Goal: Task Accomplishment & Management: Manage account settings

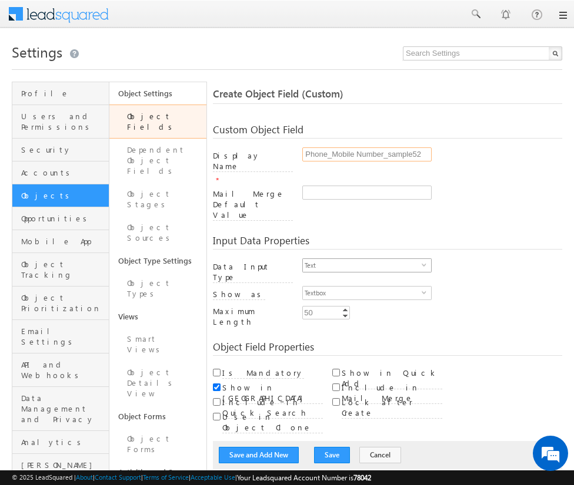
type input "Phone_Mobile Number_sample52"
click at [361, 259] on span "Text" at bounding box center [362, 265] width 119 height 13
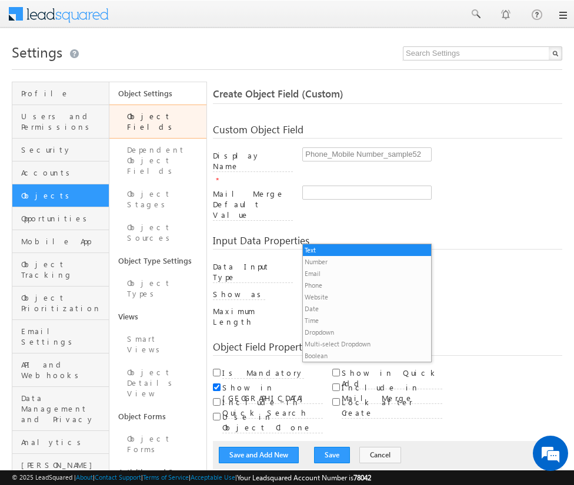
click at [361, 285] on li "Phone" at bounding box center [367, 286] width 128 height 12
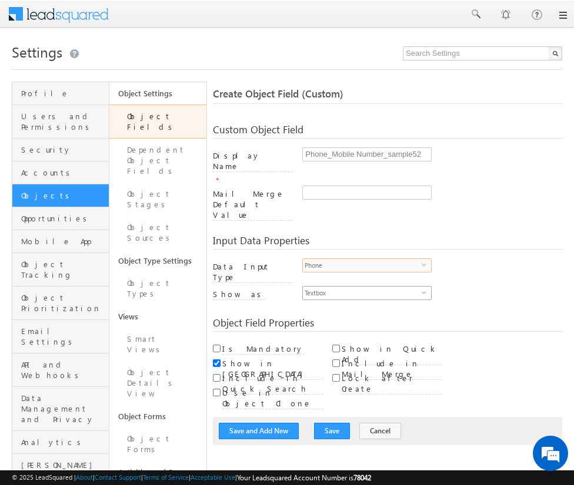
click at [361, 287] on span "Textbox" at bounding box center [362, 293] width 119 height 13
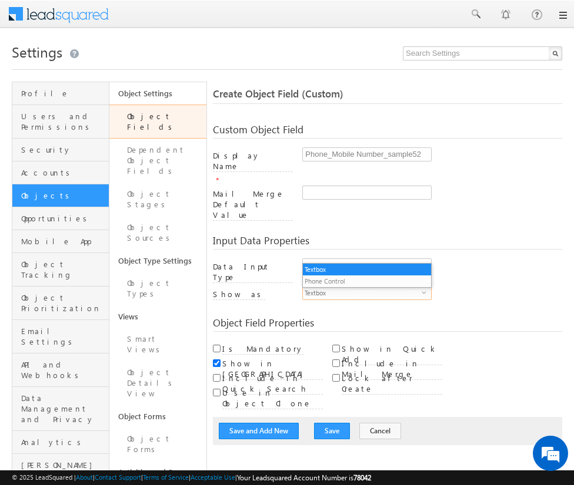
click at [366, 281] on li "Phone Control" at bounding box center [367, 282] width 128 height 12
checkbox input "true"
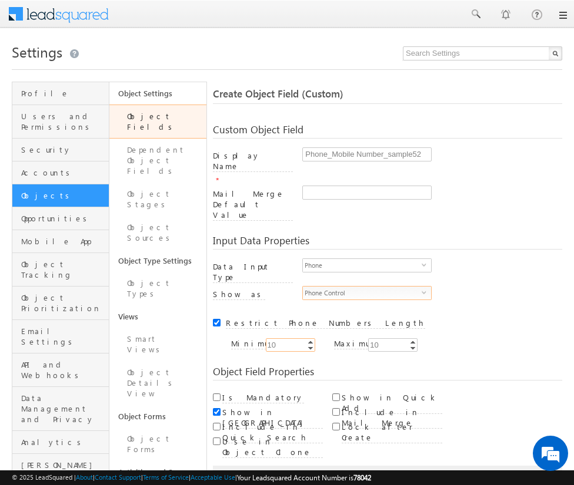
type input "10"
click at [216, 394] on input "Is Mandatory" at bounding box center [217, 398] width 8 height 8
checkbox input "true"
click at [259, 472] on button "Save and Add New" at bounding box center [259, 480] width 80 height 16
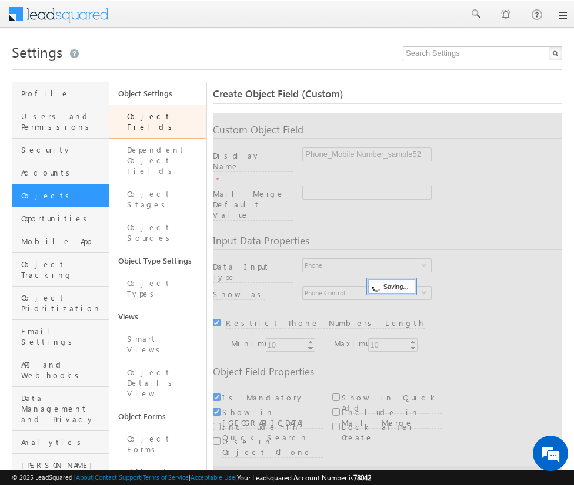
scroll to position [88, 0]
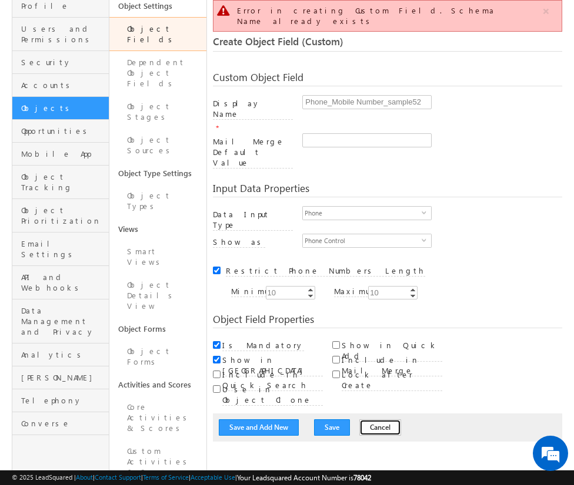
click at [366, 420] on button "Cancel" at bounding box center [380, 428] width 42 height 16
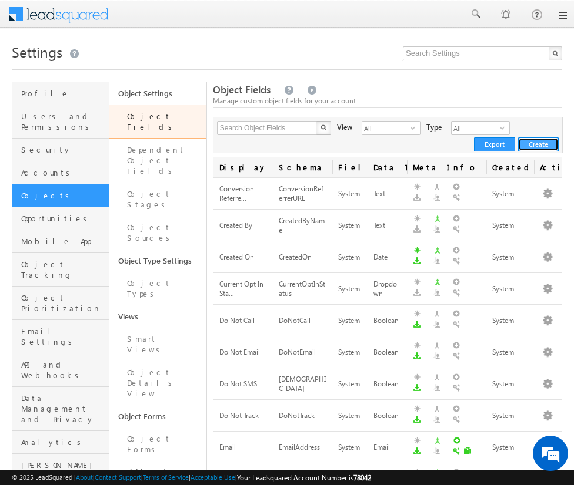
click at [539, 144] on button "Create" at bounding box center [538, 145] width 41 height 14
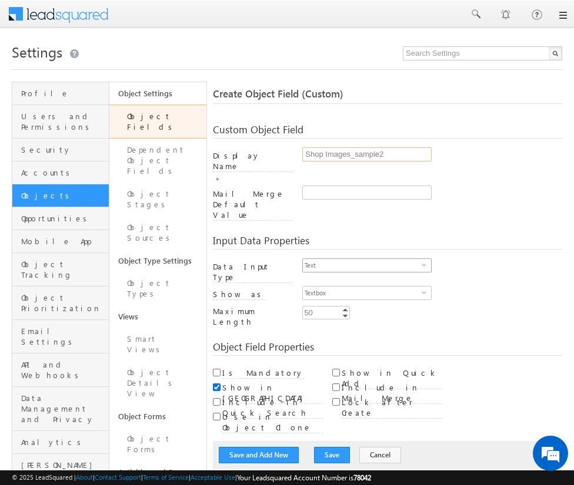
type input "Shop Images_sample2"
click at [361, 259] on span "Text" at bounding box center [362, 265] width 119 height 13
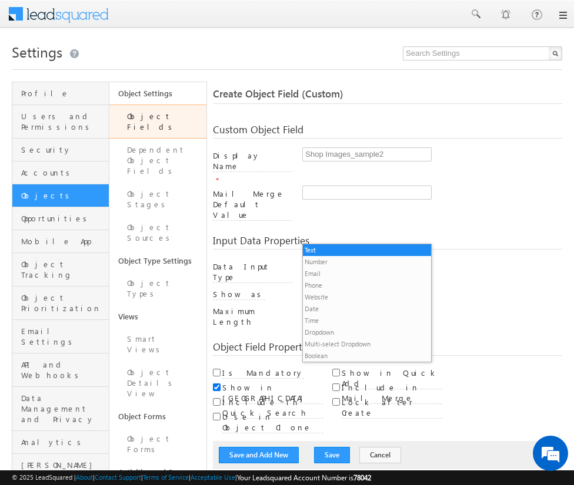
click at [361, 362] on li "Custom Field Set" at bounding box center [367, 368] width 128 height 12
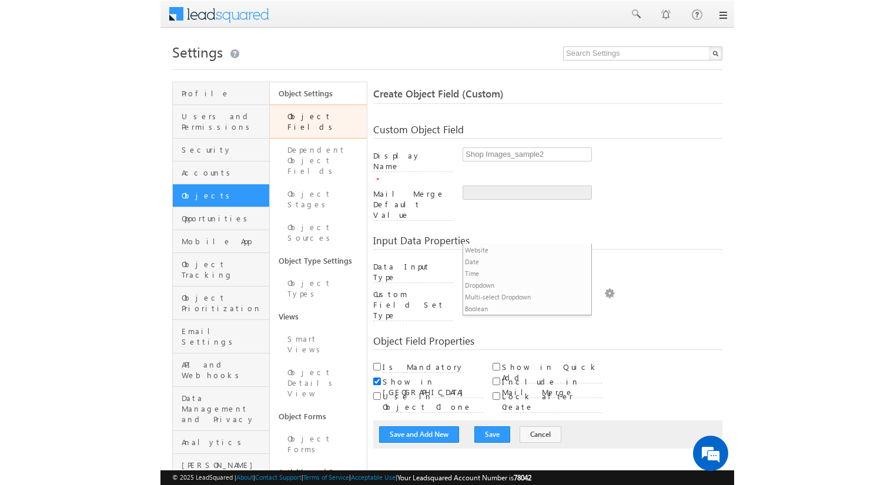
scroll to position [12, 0]
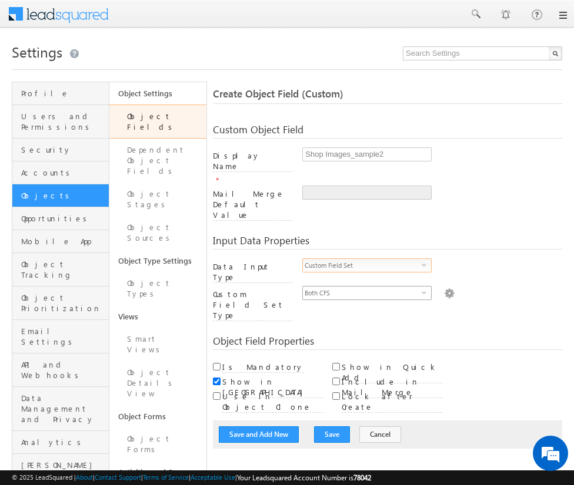
click at [361, 287] on span "Both CFS" at bounding box center [362, 293] width 119 height 13
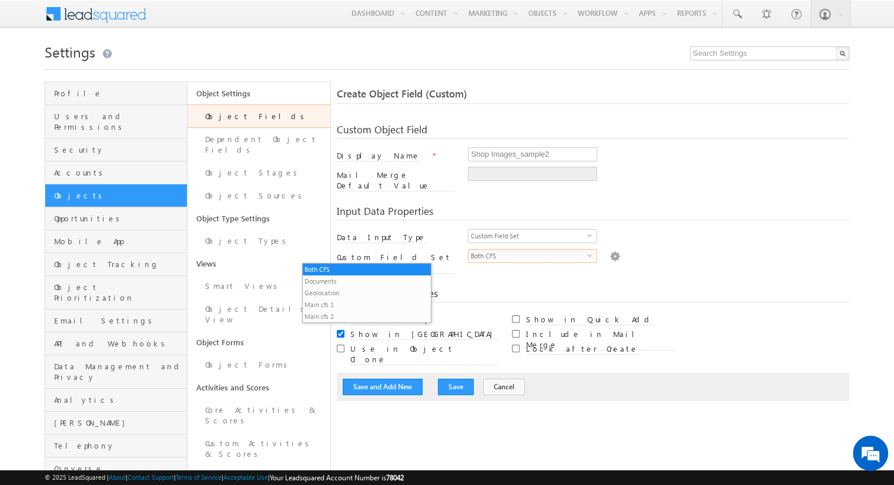
scroll to position [0, 0]
click at [366, 281] on li "Documents" at bounding box center [367, 282] width 128 height 12
click at [573, 249] on img at bounding box center [614, 255] width 11 height 13
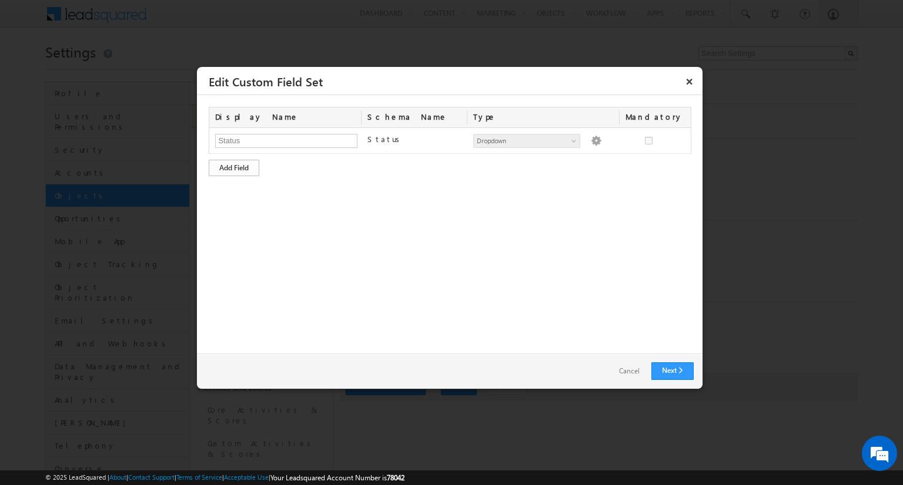
click at [234, 167] on div "Add Field" at bounding box center [234, 168] width 51 height 16
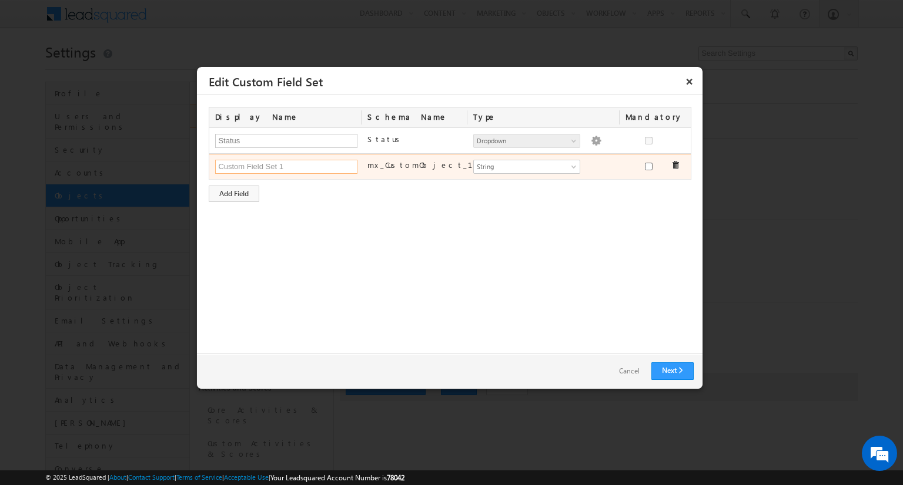
click at [286, 166] on input "text" at bounding box center [286, 167] width 142 height 14
type input "Shop Images"
click at [526, 166] on span "String" at bounding box center [522, 167] width 96 height 11
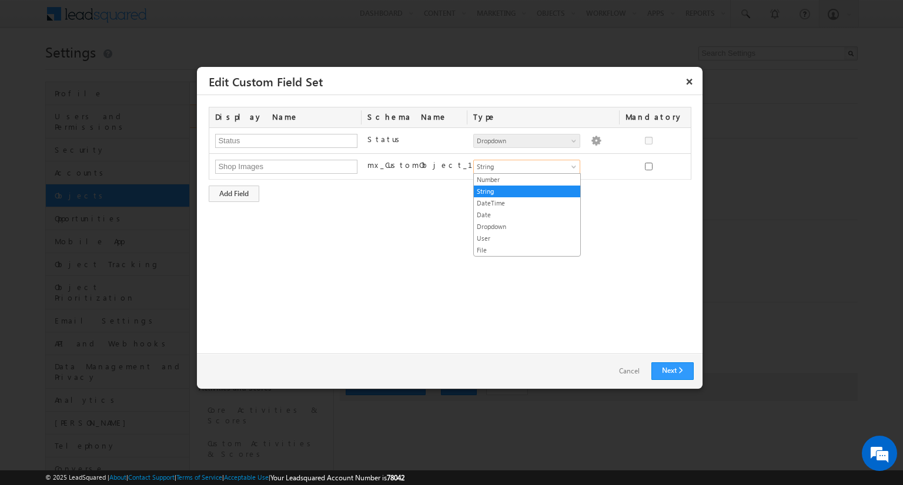
click at [526, 249] on link "File" at bounding box center [527, 250] width 106 height 11
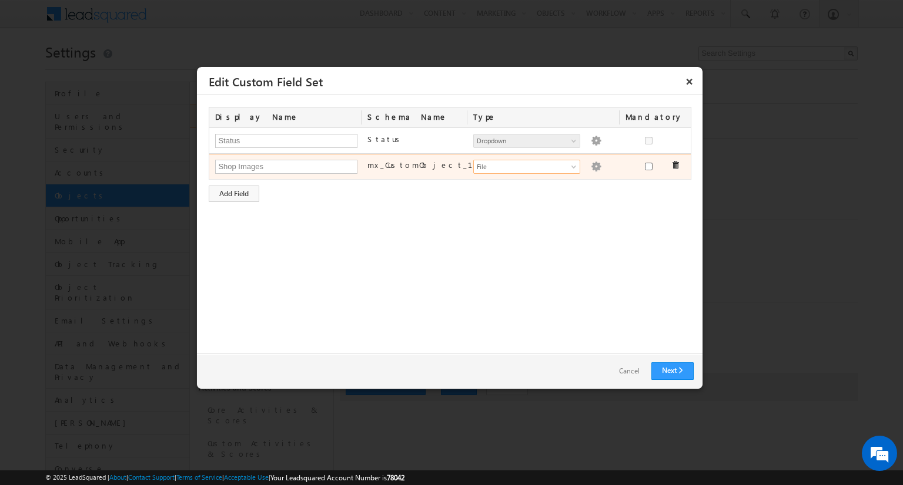
click at [573, 165] on img at bounding box center [596, 167] width 11 height 11
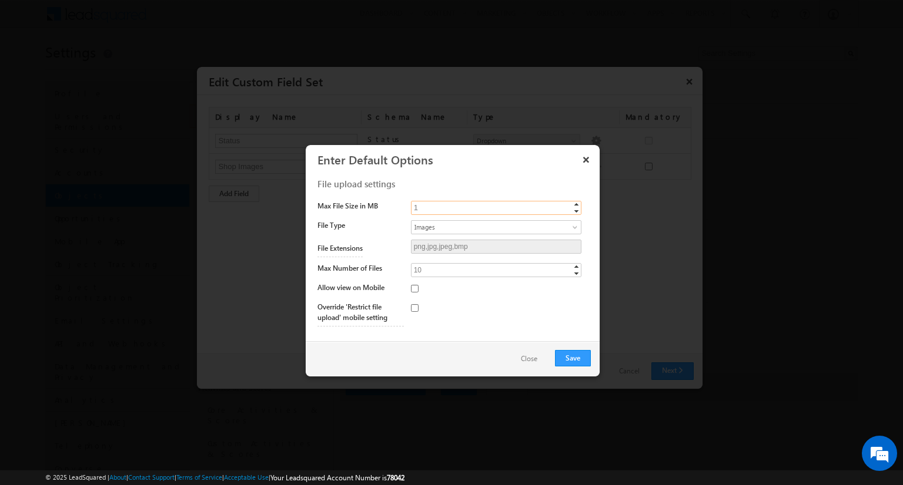
click at [495, 207] on input "1" at bounding box center [496, 208] width 170 height 14
type input "10"
click at [495, 226] on span "Images" at bounding box center [486, 227] width 150 height 11
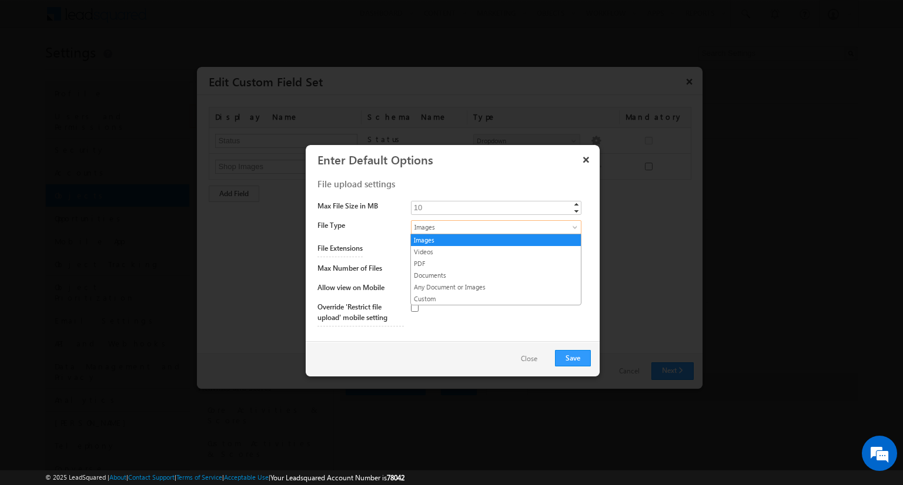
click at [495, 286] on link "Any Document or Images" at bounding box center [496, 287] width 170 height 11
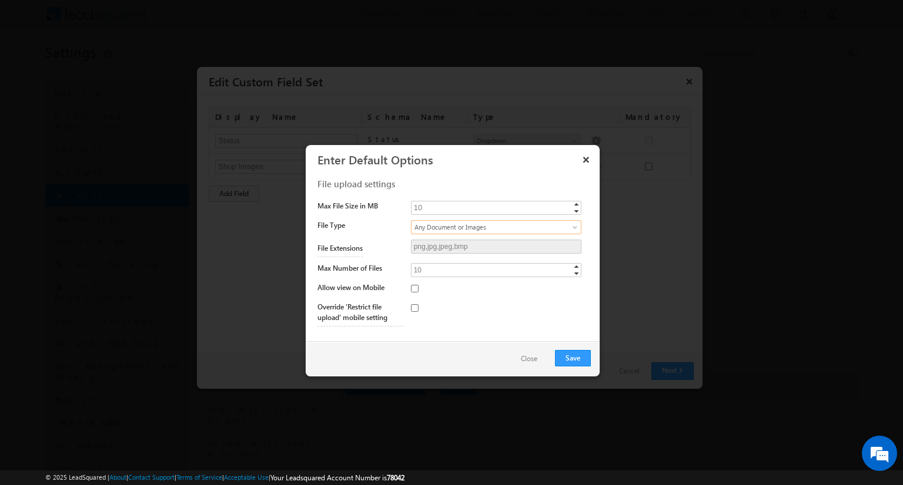
type input "png,jpg,jpeg,bmp,mp4,webm,mov,pdf,doc,docx"
click at [495, 269] on input "10" at bounding box center [496, 270] width 170 height 14
click at [572, 357] on button "Save" at bounding box center [573, 358] width 36 height 16
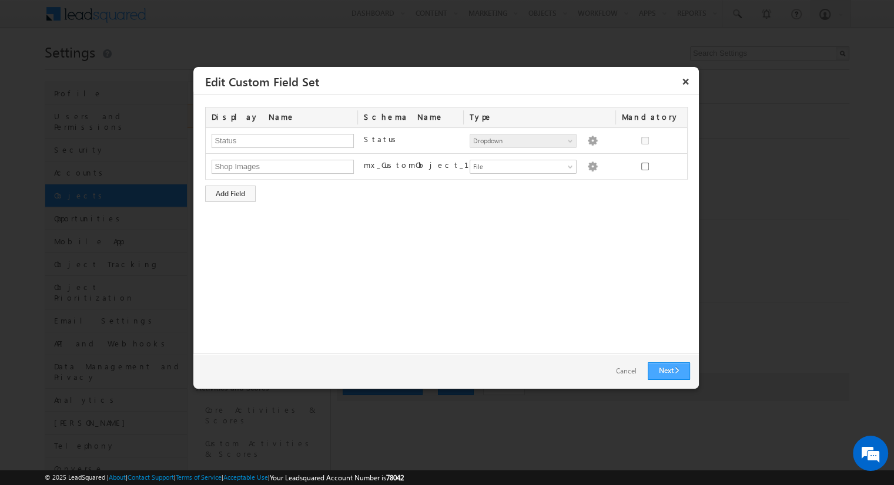
click at [573, 371] on link "Next" at bounding box center [669, 372] width 42 height 18
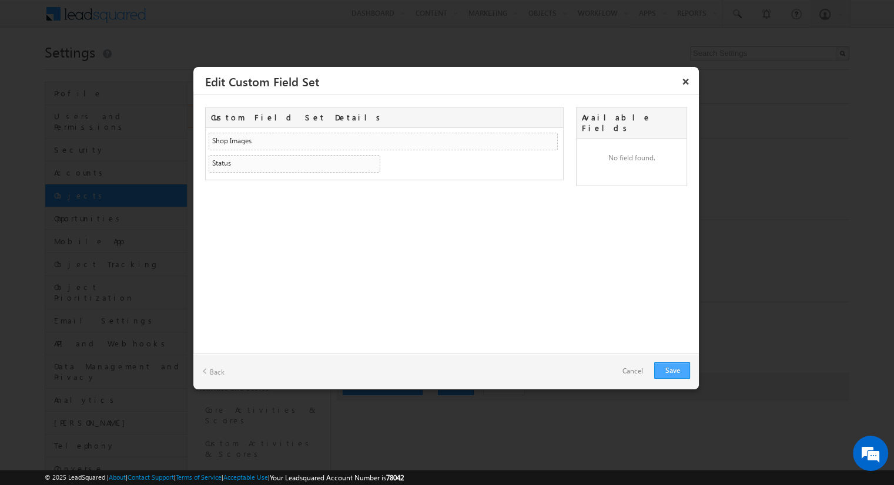
click at [573, 370] on link "Save" at bounding box center [672, 371] width 36 height 16
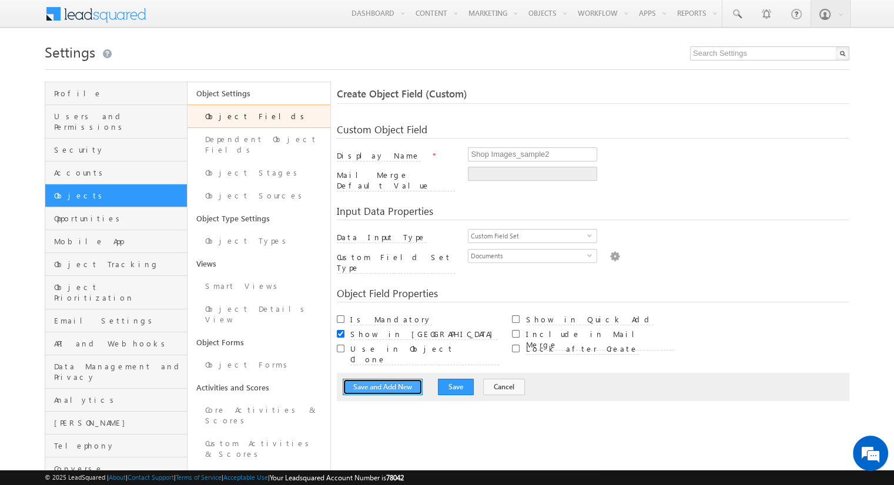
click at [383, 379] on button "Save and Add New" at bounding box center [383, 387] width 80 height 16
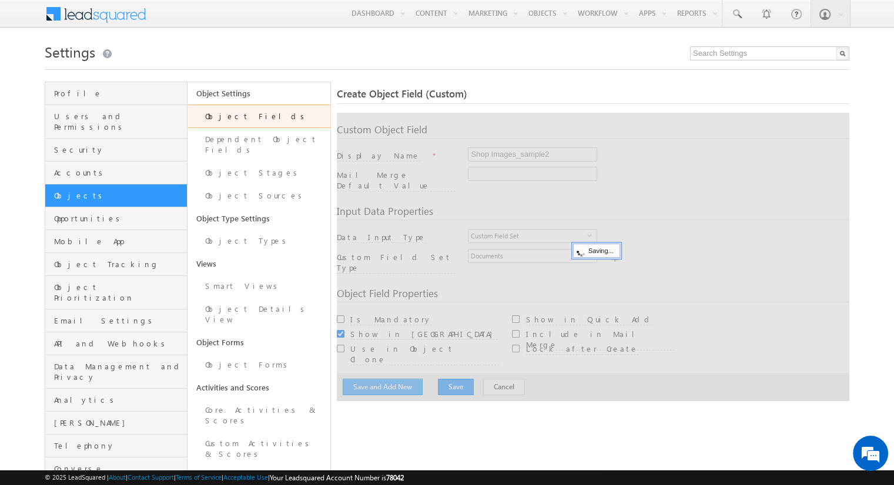
scroll to position [88, 0]
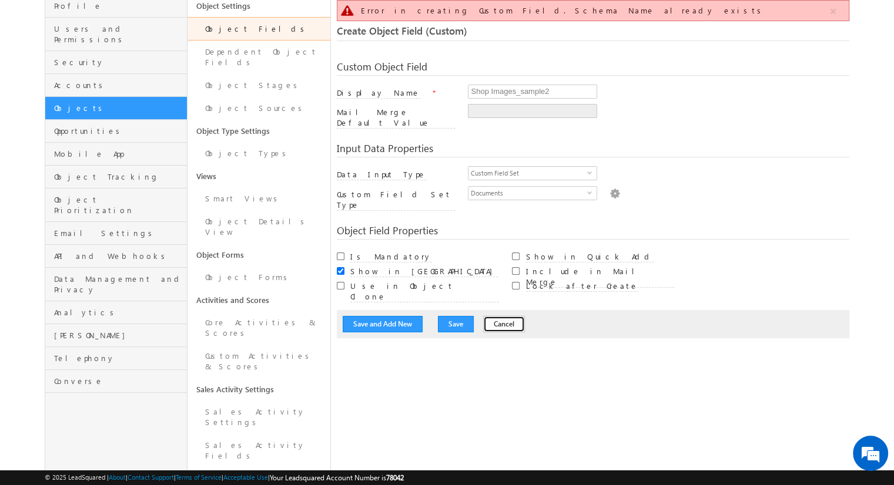
click at [490, 316] on button "Cancel" at bounding box center [504, 324] width 42 height 16
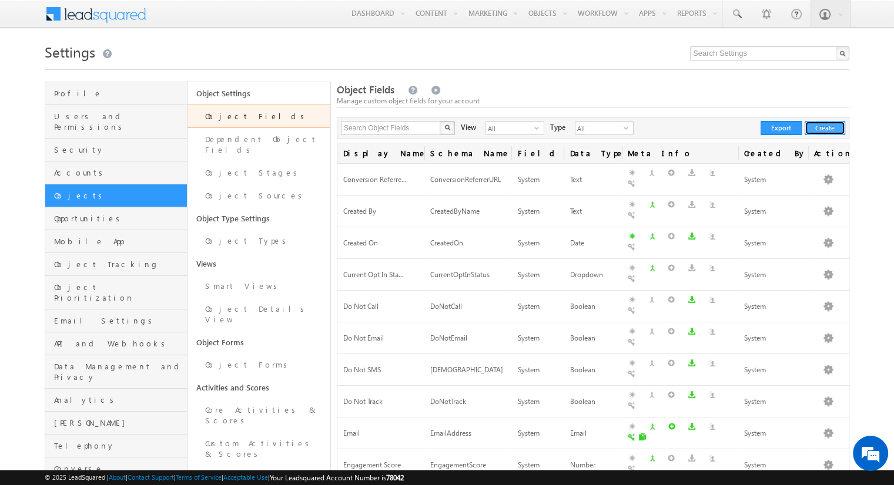
click at [824, 128] on button "Create" at bounding box center [824, 128] width 41 height 14
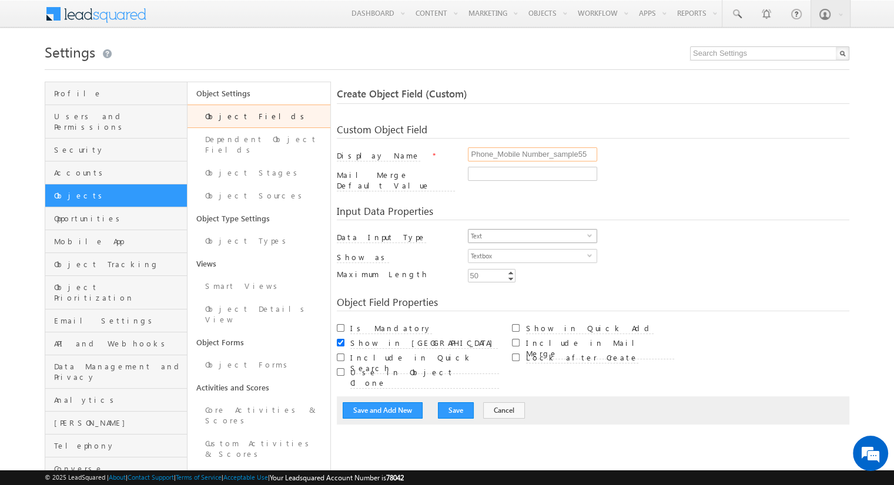
type input "Phone_Mobile Number_sample55"
click at [528, 230] on span "Text" at bounding box center [527, 236] width 119 height 13
click at [528, 277] on li "Phone" at bounding box center [532, 277] width 128 height 12
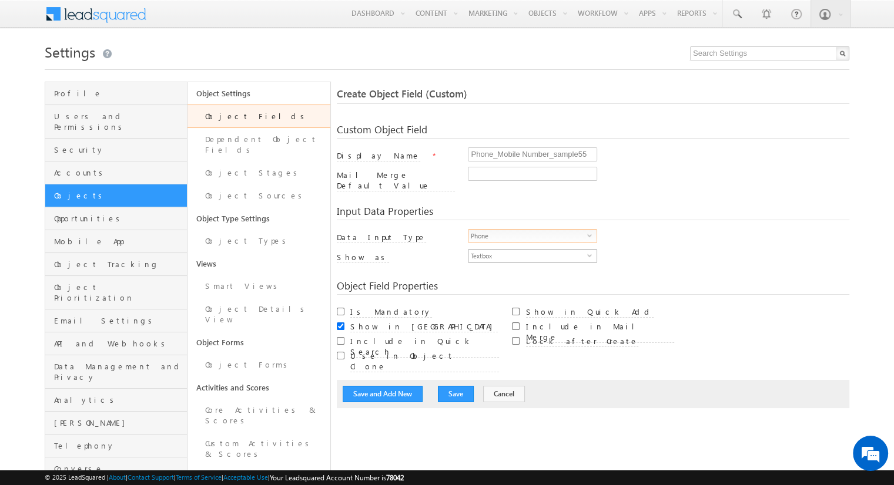
click at [528, 250] on span "Textbox" at bounding box center [527, 256] width 119 height 13
click at [532, 273] on li "Phone Control" at bounding box center [532, 273] width 128 height 12
checkbox input "true"
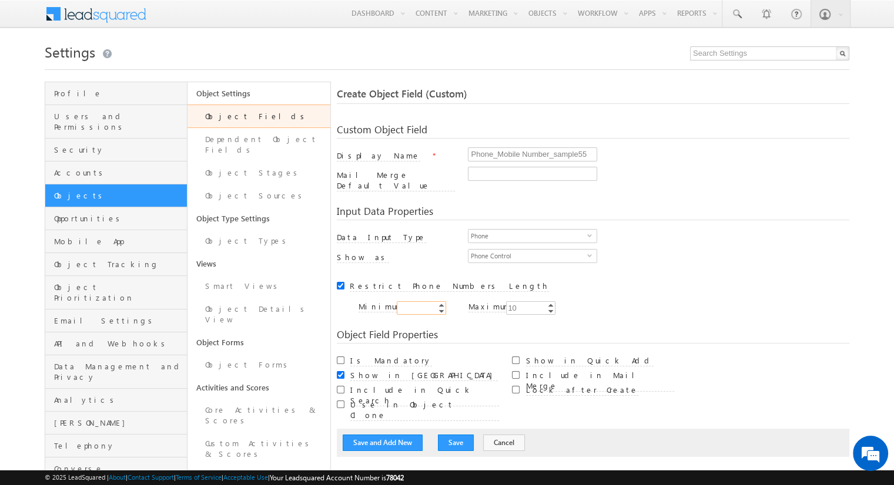
type input "10"
click at [340, 357] on input "Is Mandatory" at bounding box center [341, 361] width 8 height 8
checkbox input "true"
click at [383, 435] on button "Save and Add New" at bounding box center [383, 443] width 80 height 16
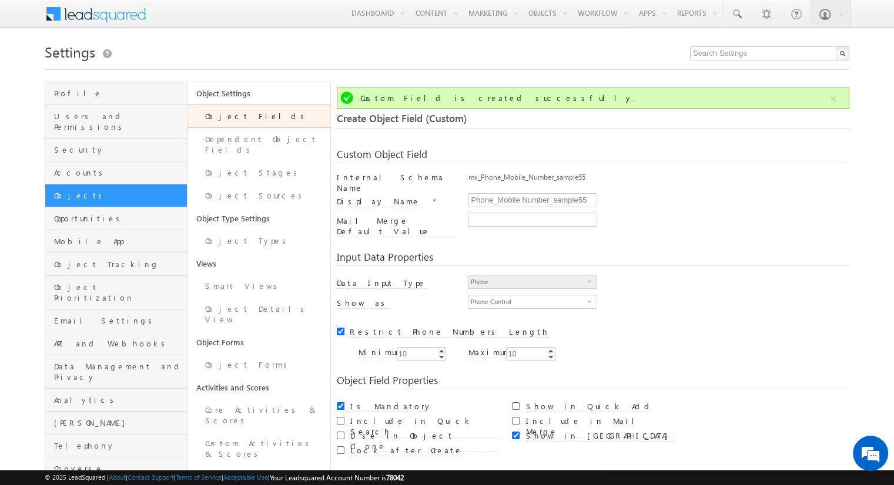
scroll to position [88, 0]
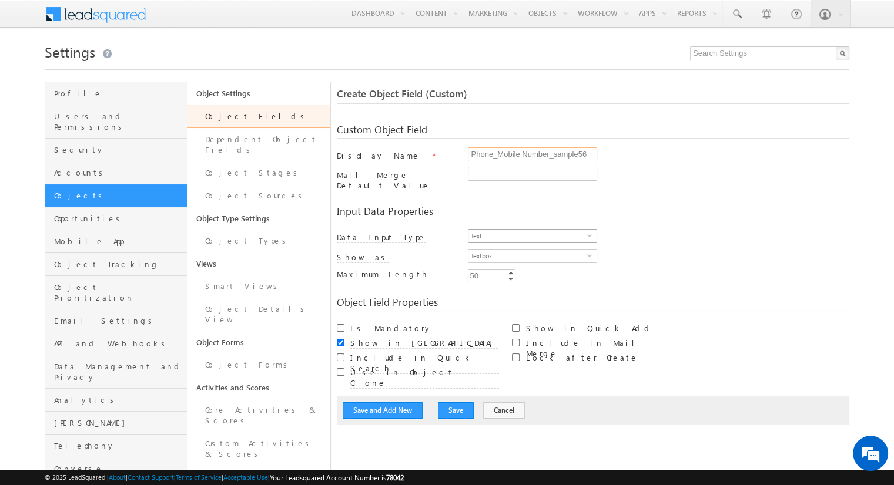
type input "Phone_Mobile Number_sample56"
click at [528, 230] on span "Text" at bounding box center [527, 236] width 119 height 13
click at [528, 277] on li "Phone" at bounding box center [532, 277] width 128 height 12
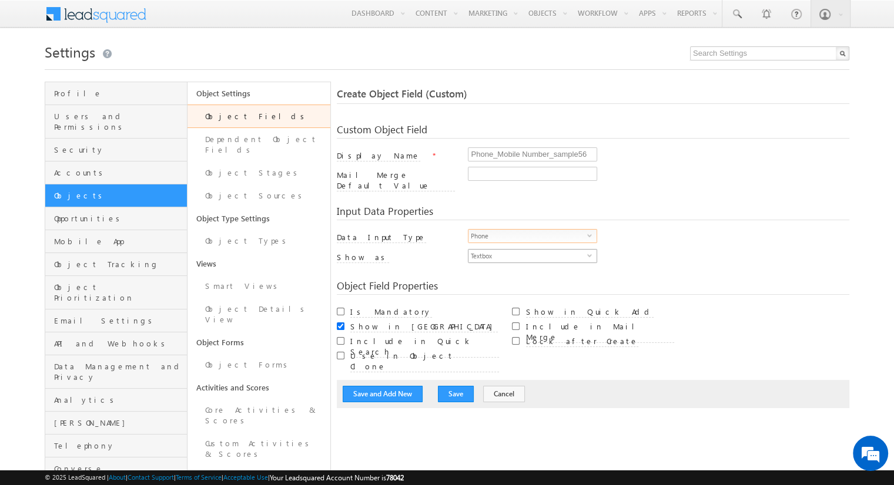
click at [528, 250] on span "Textbox" at bounding box center [527, 256] width 119 height 13
click at [532, 273] on li "Phone Control" at bounding box center [532, 273] width 128 height 12
checkbox input "true"
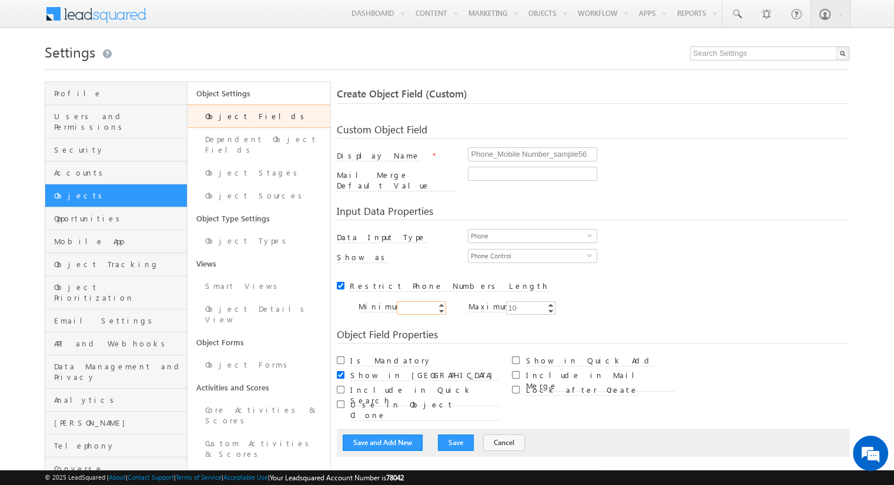
type input "10"
click at [340, 357] on input "Is Mandatory" at bounding box center [341, 361] width 8 height 8
checkbox input "true"
click at [383, 435] on button "Save and Add New" at bounding box center [383, 443] width 80 height 16
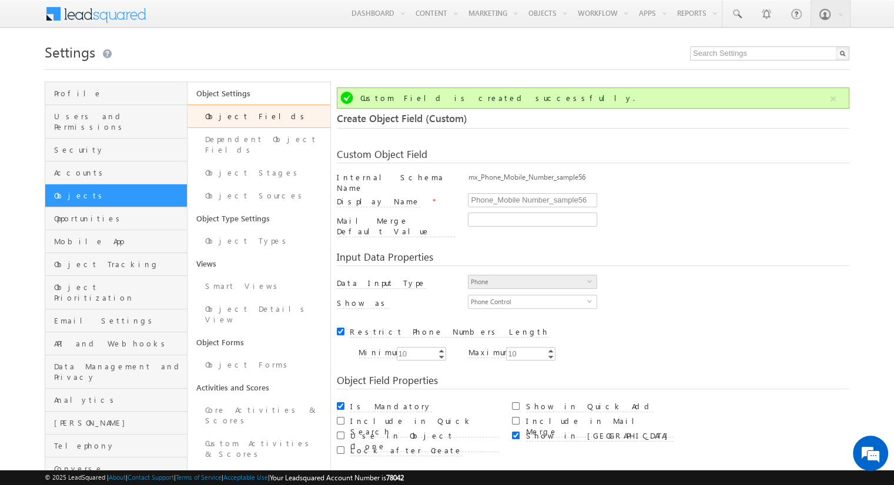
scroll to position [88, 0]
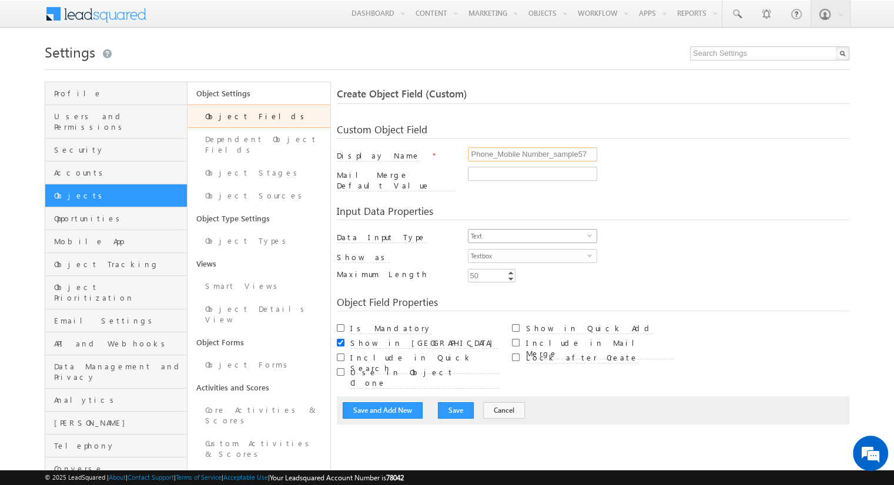
type input "Phone_Mobile Number_sample57"
click at [528, 230] on span "Text" at bounding box center [527, 236] width 119 height 13
click at [528, 277] on li "Phone" at bounding box center [532, 277] width 128 height 12
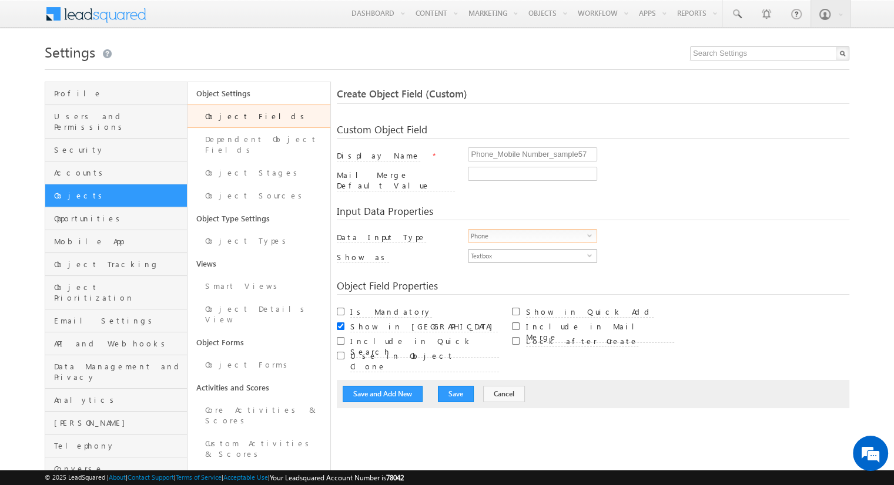
click at [528, 250] on span "Textbox" at bounding box center [527, 256] width 119 height 13
click at [532, 273] on li "Phone Control" at bounding box center [532, 273] width 128 height 12
checkbox input "true"
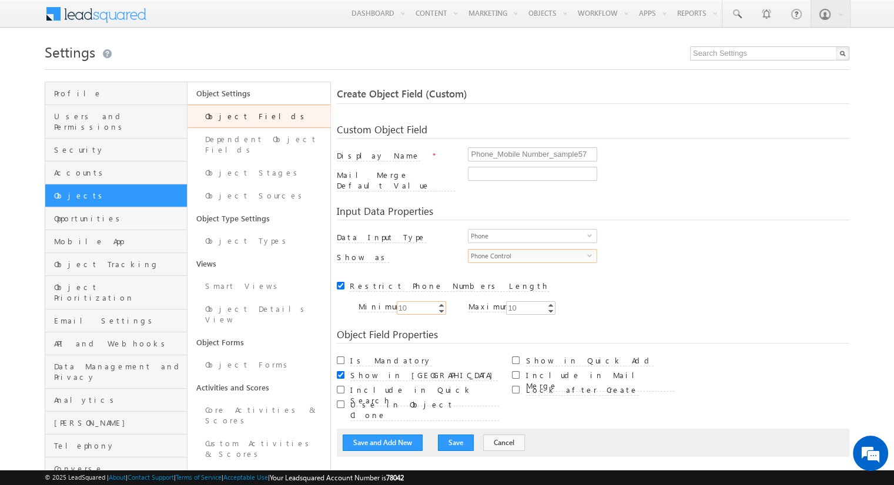
type input "10"
click at [340, 357] on input "Is Mandatory" at bounding box center [341, 361] width 8 height 8
checkbox input "true"
click at [383, 435] on button "Save and Add New" at bounding box center [383, 443] width 80 height 16
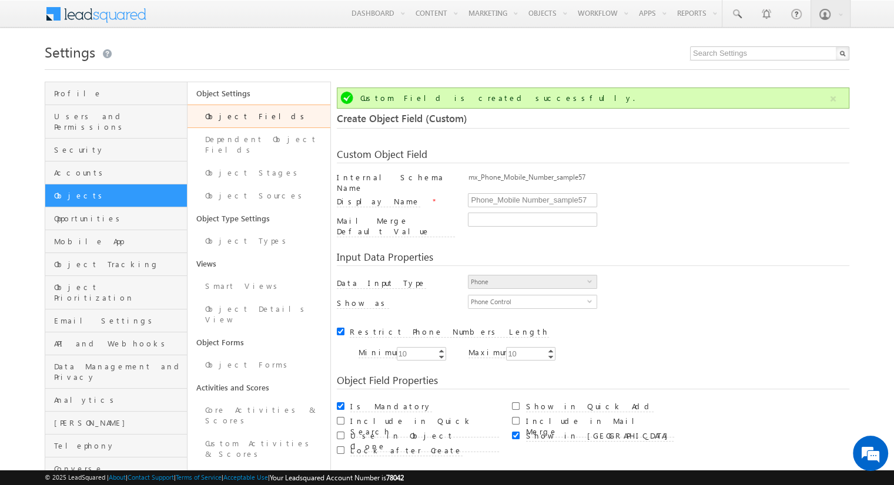
scroll to position [88, 0]
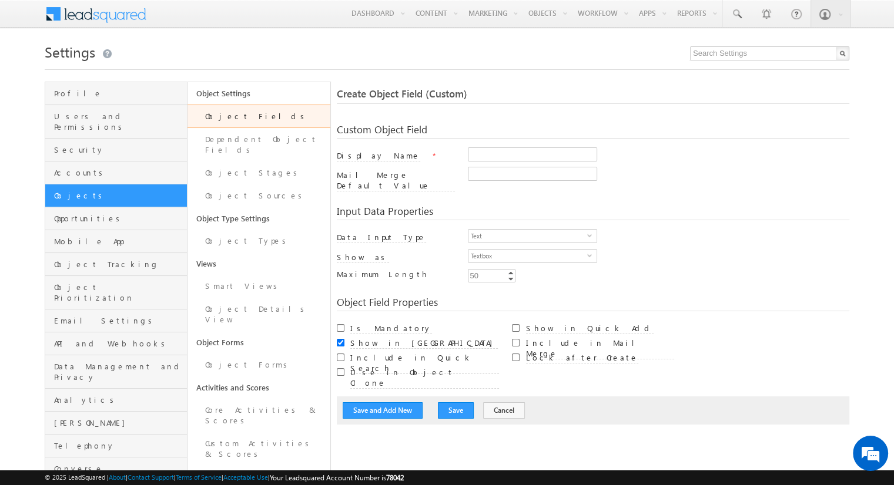
click at [242, 119] on link "Object Fields" at bounding box center [258, 117] width 142 height 24
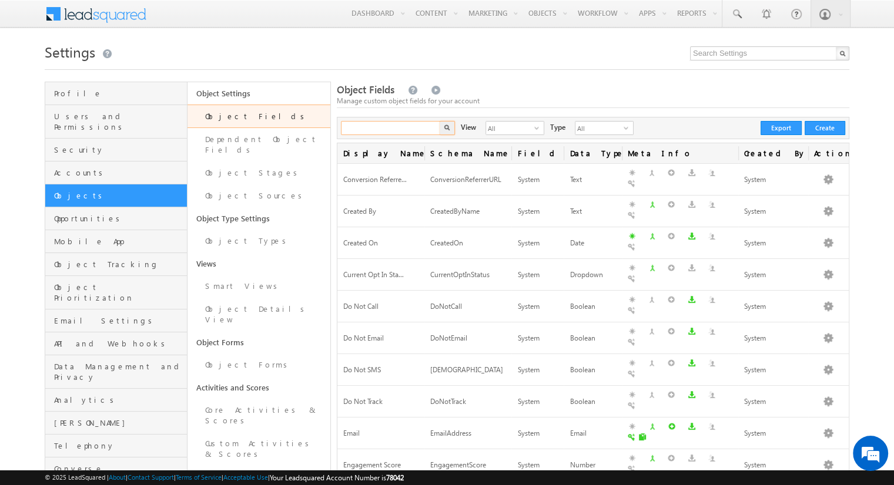
click at [378, 128] on input "text" at bounding box center [391, 128] width 100 height 14
paste input "s"
type input "s"
type input "55"
click at [440, 121] on button "button" at bounding box center [447, 128] width 15 height 14
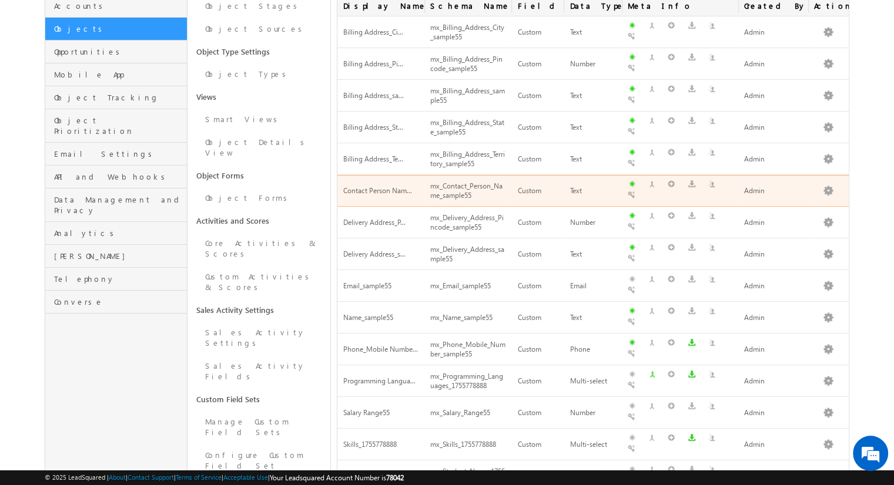
scroll to position [160, 0]
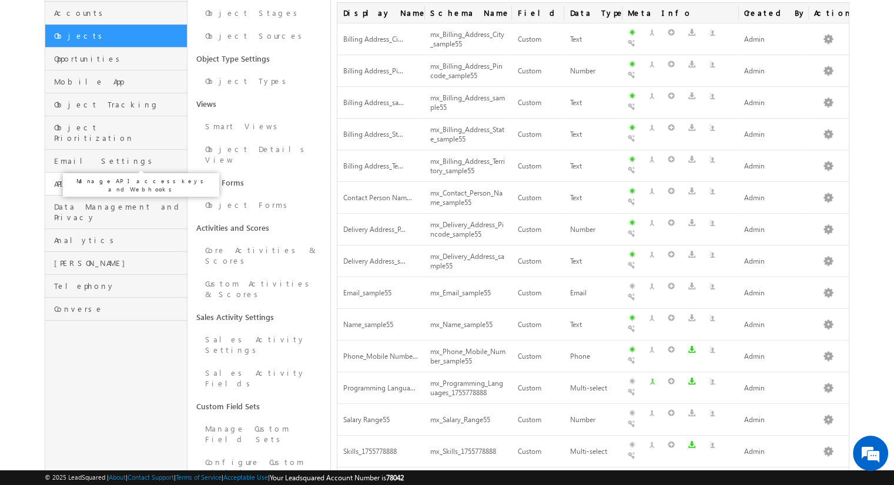
click at [108, 179] on span "API and Webhooks" at bounding box center [119, 184] width 130 height 11
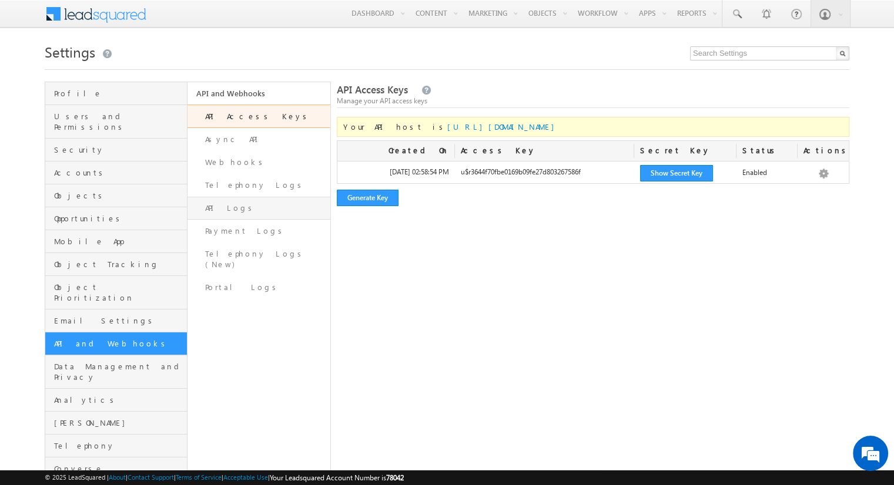
click at [277, 202] on link "API Logs" at bounding box center [258, 208] width 142 height 23
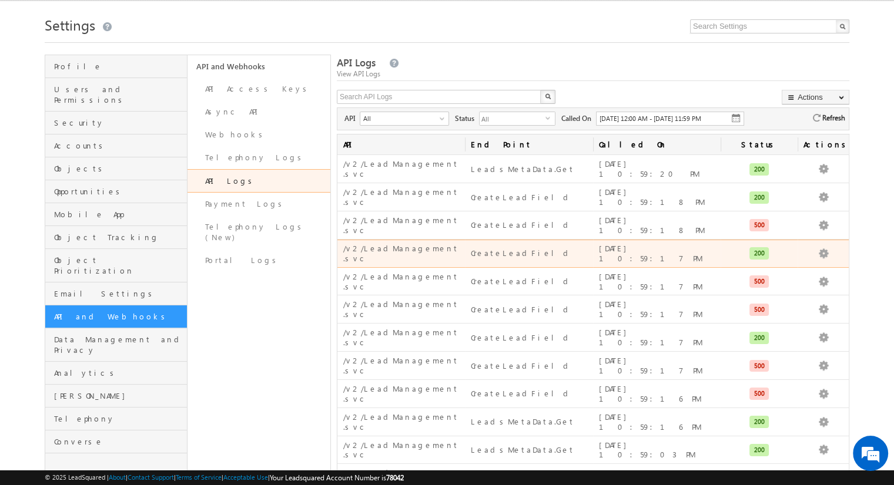
scroll to position [12, 0]
